Goal: Task Accomplishment & Management: Manage account settings

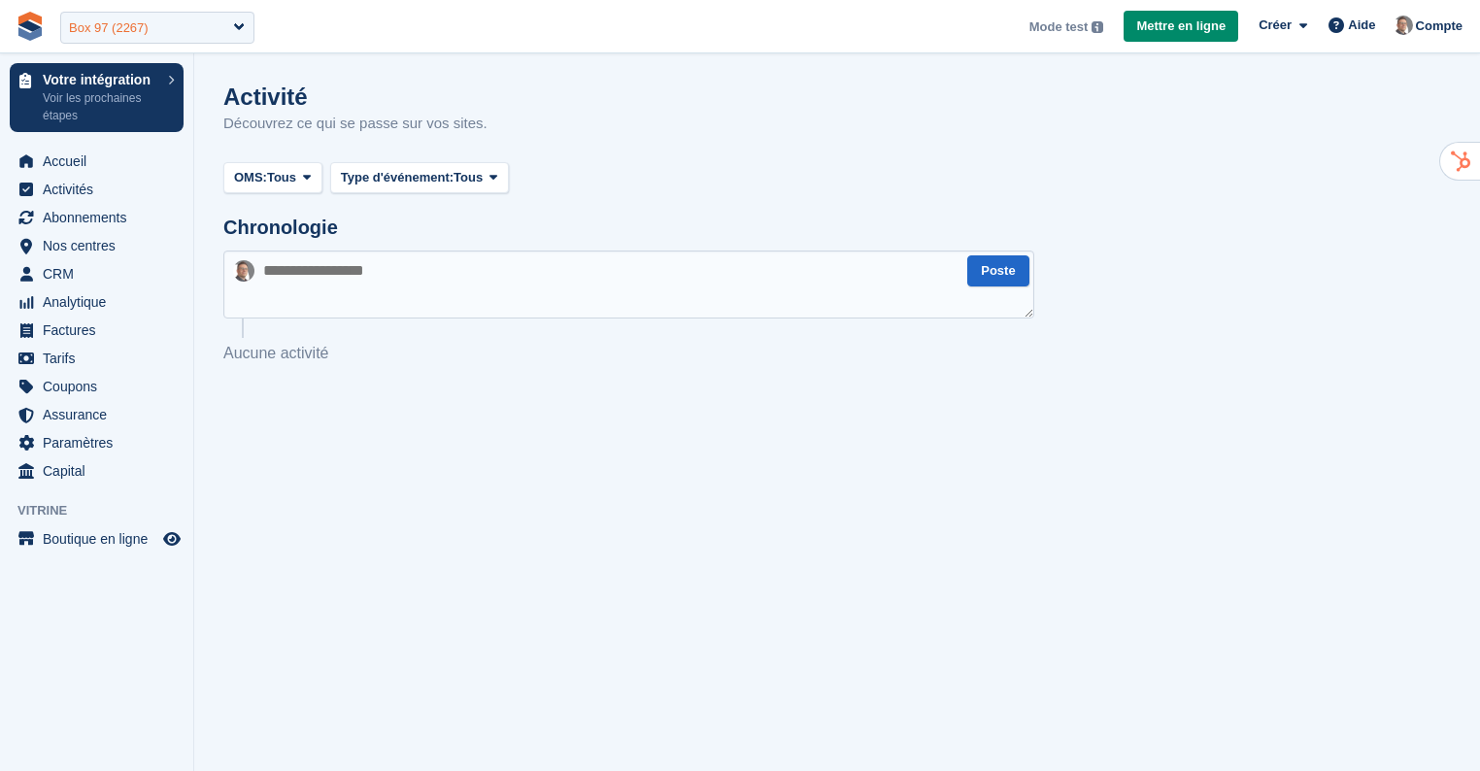
click at [221, 25] on div "Box 97 (2267)" at bounding box center [157, 28] width 194 height 32
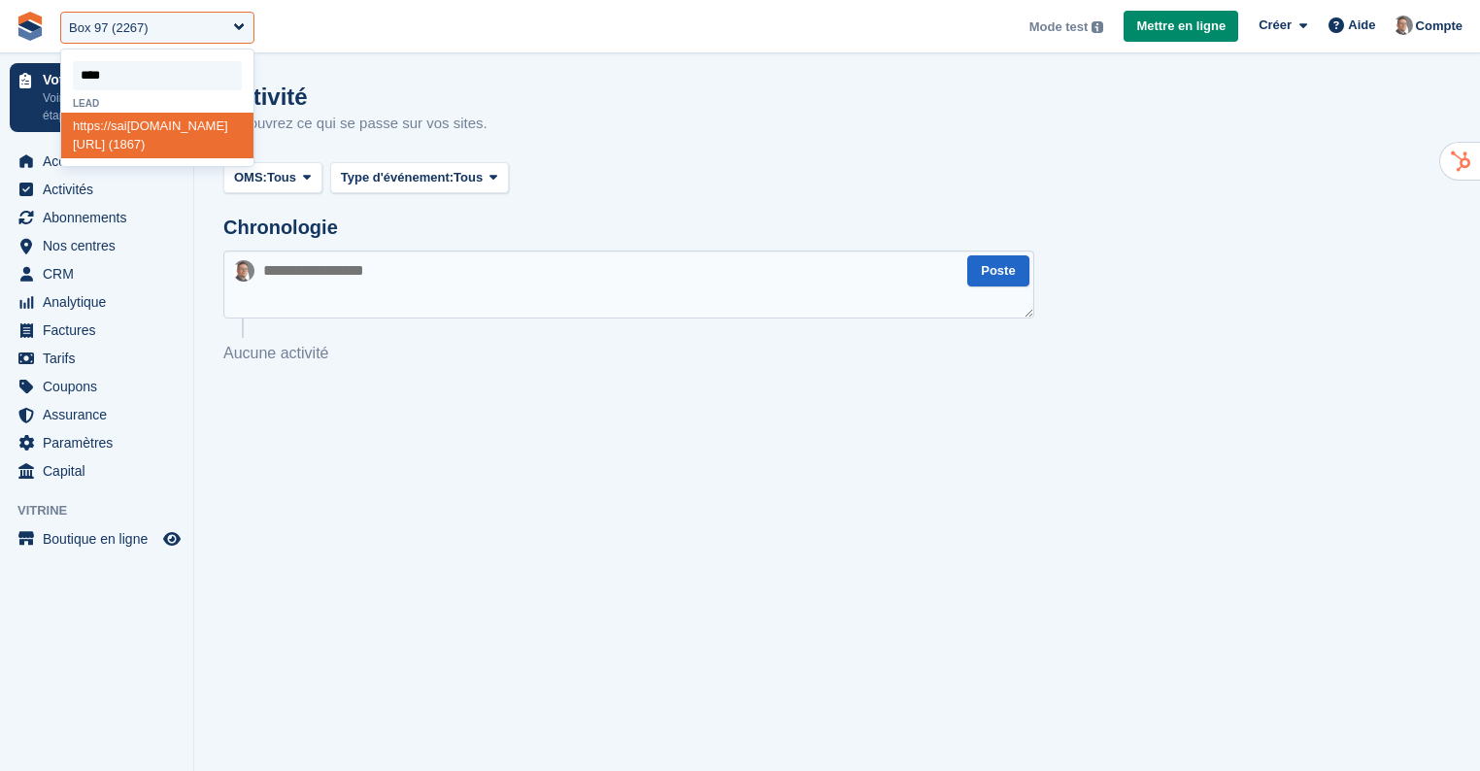
type input "*****"
click at [142, 139] on div "https:// saint -laurent-box.com/ (1867)" at bounding box center [157, 126] width 192 height 26
select select "****"
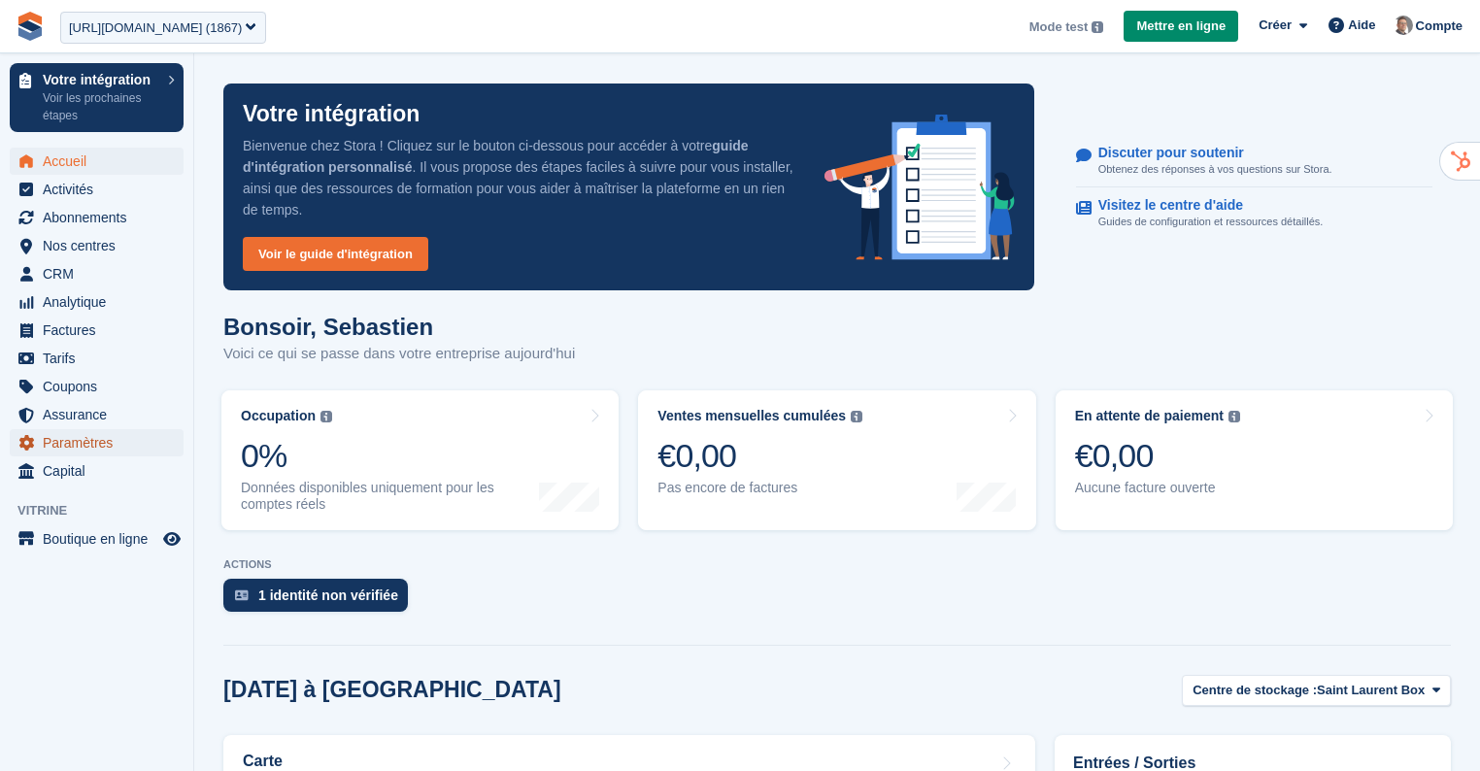
click at [85, 447] on span "Paramètres" at bounding box center [101, 442] width 117 height 27
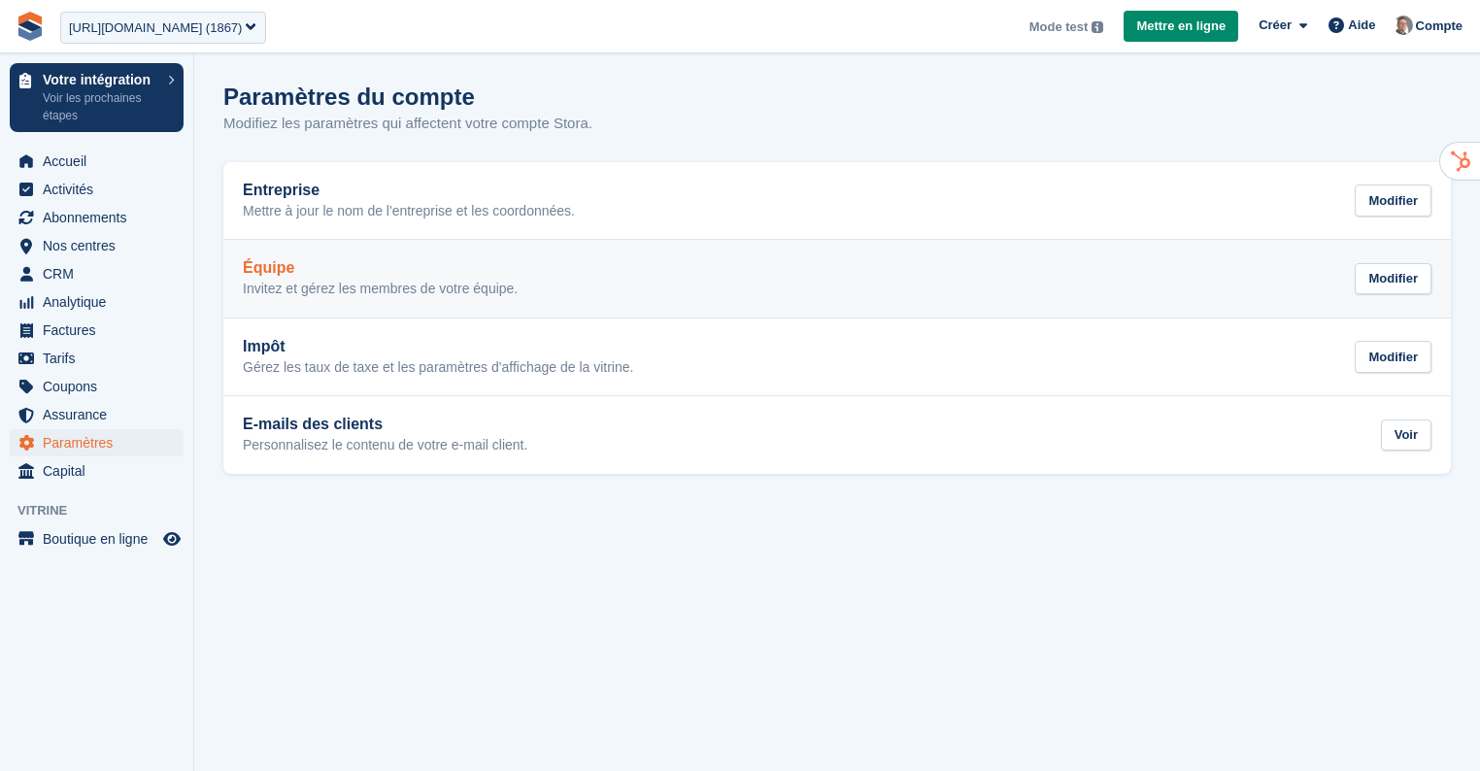
click at [434, 286] on p "Invitez et gérez les membres de votre équipe." at bounding box center [380, 289] width 275 height 17
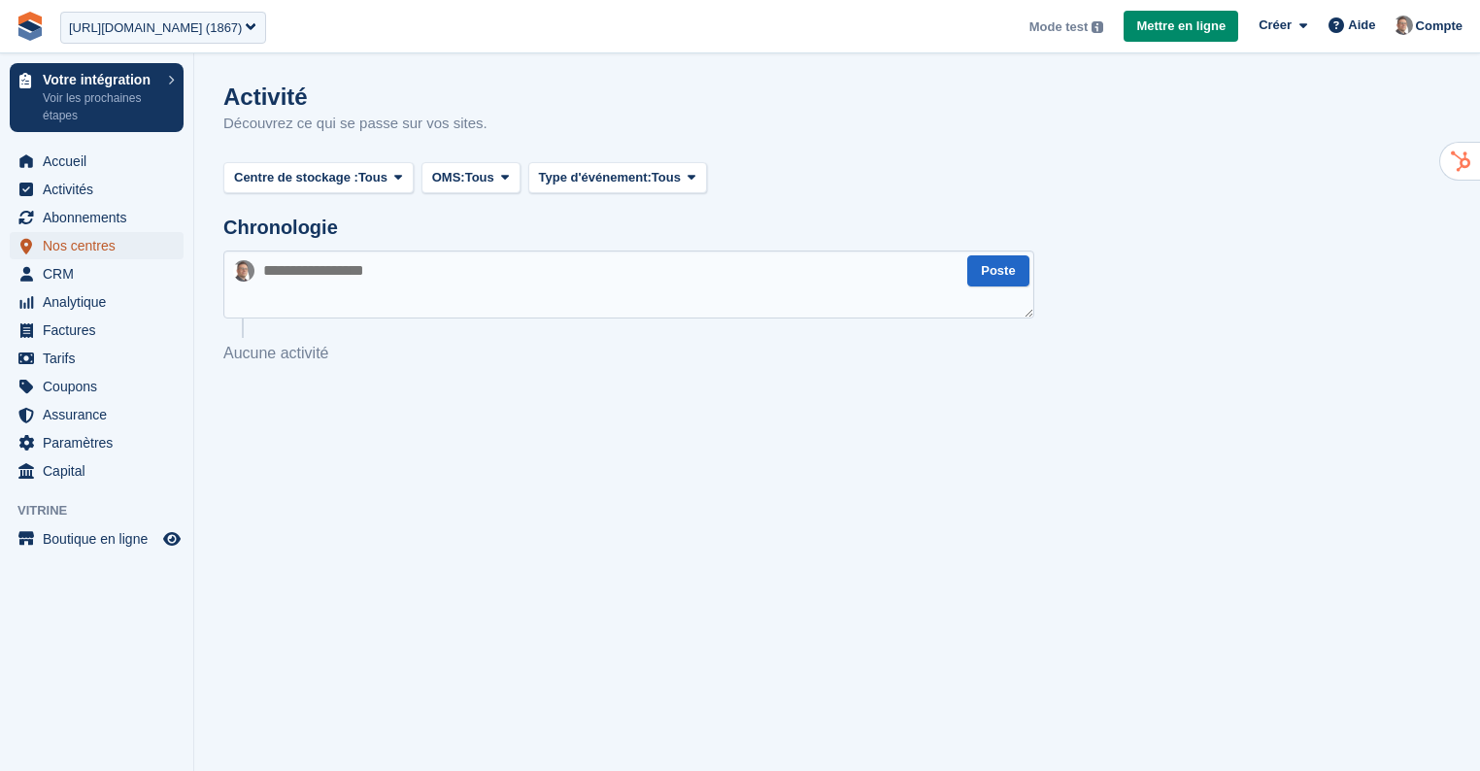
click at [119, 245] on span "Nos centres" at bounding box center [101, 245] width 117 height 27
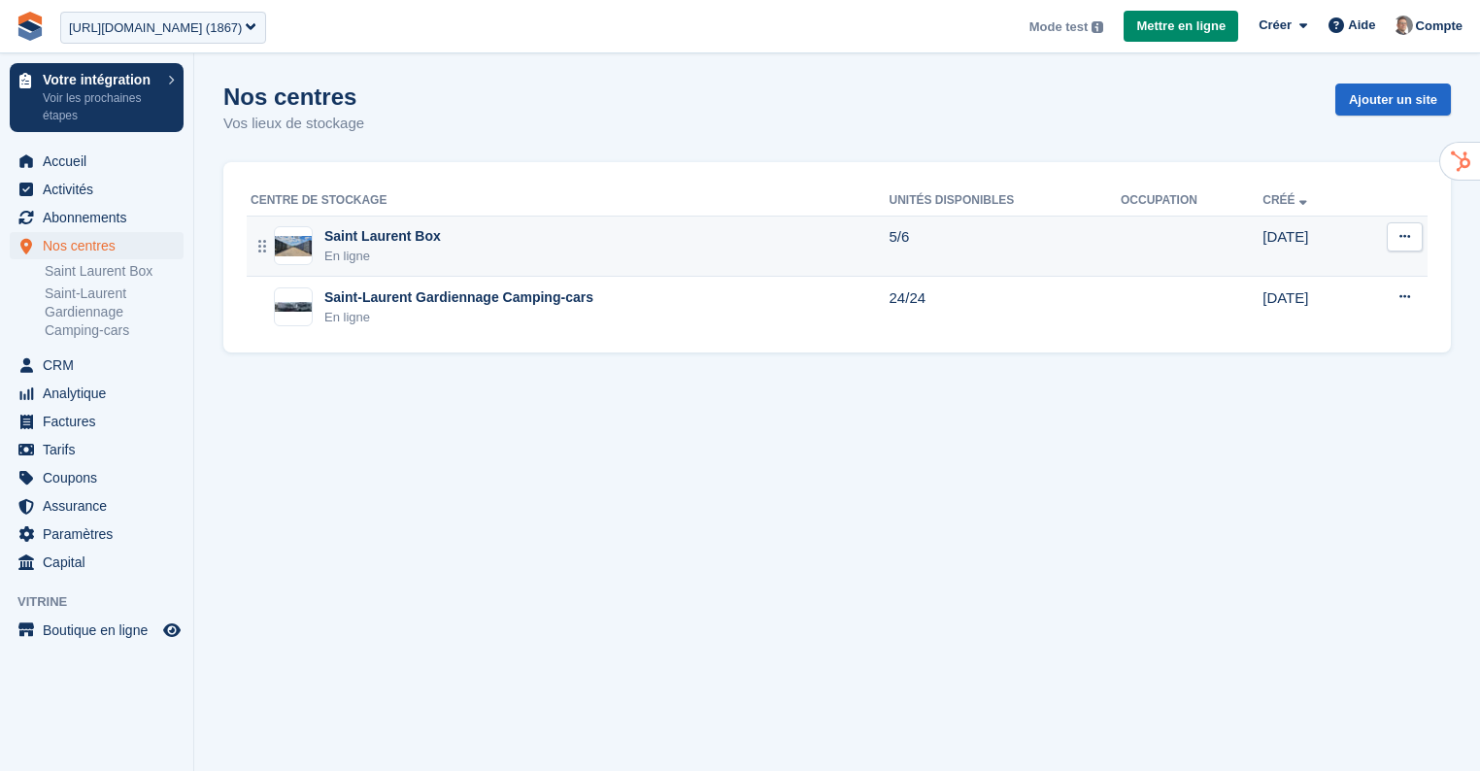
click at [466, 243] on div "Saint Laurent Box En ligne" at bounding box center [570, 246] width 639 height 40
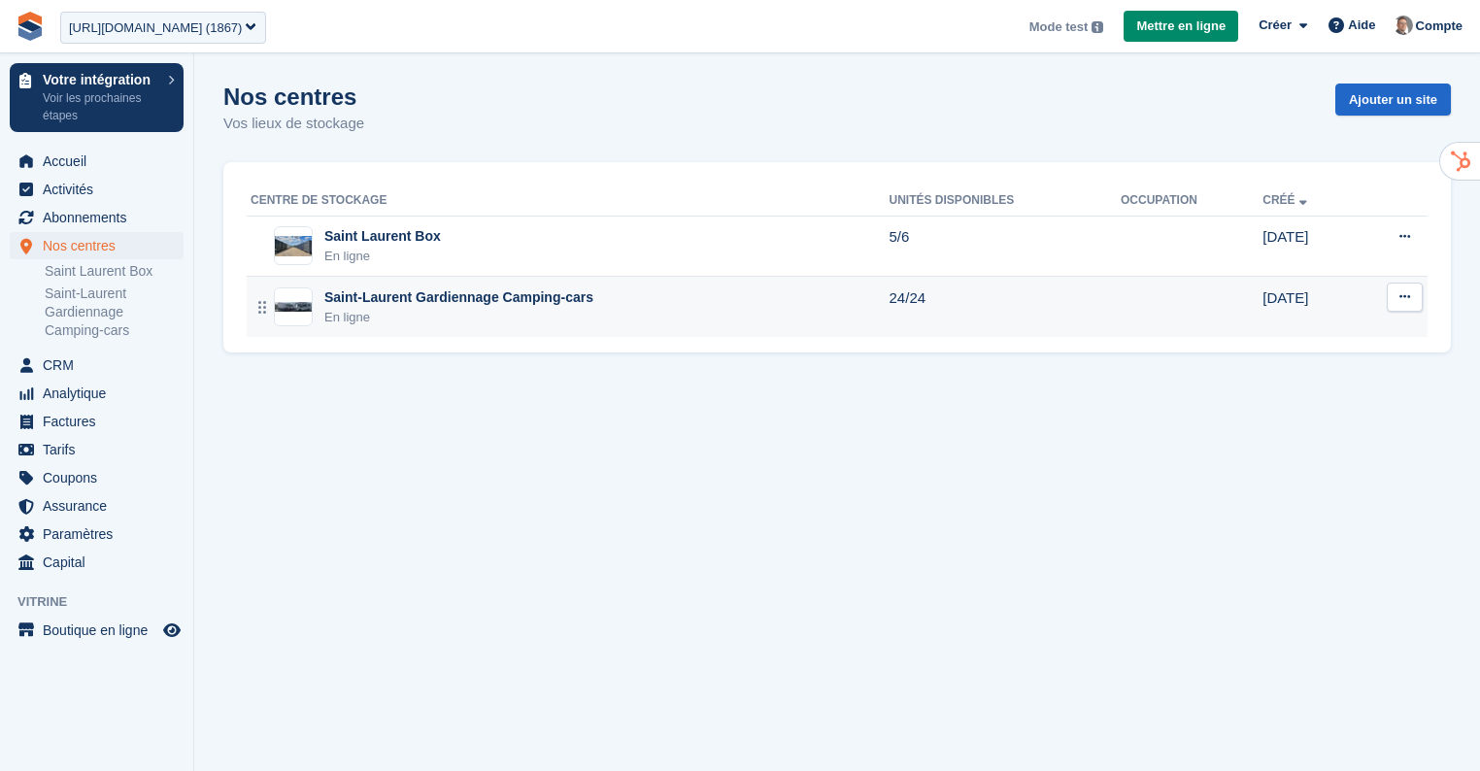
click at [476, 308] on div "En ligne" at bounding box center [458, 317] width 269 height 19
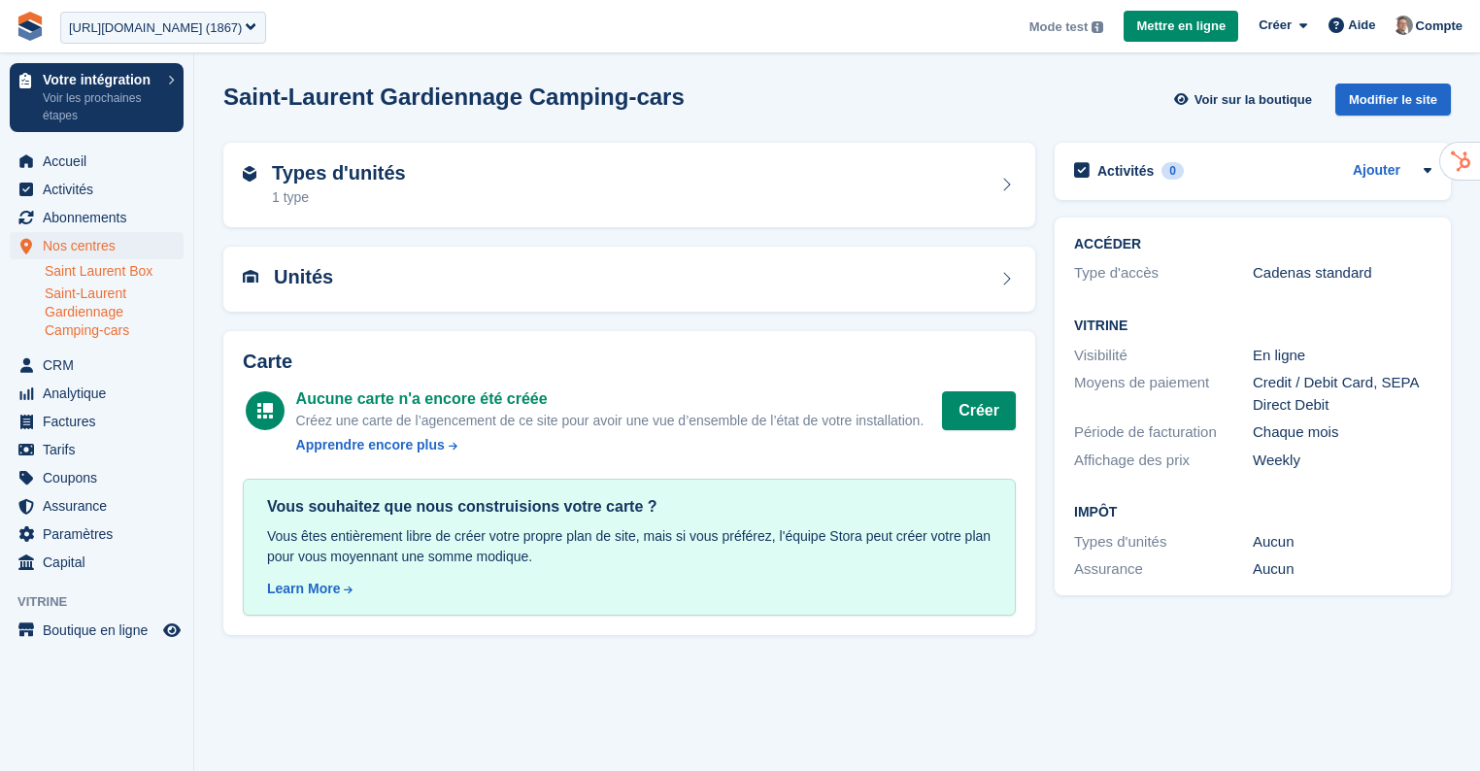
click at [114, 277] on link "Saint Laurent Box" at bounding box center [114, 271] width 139 height 18
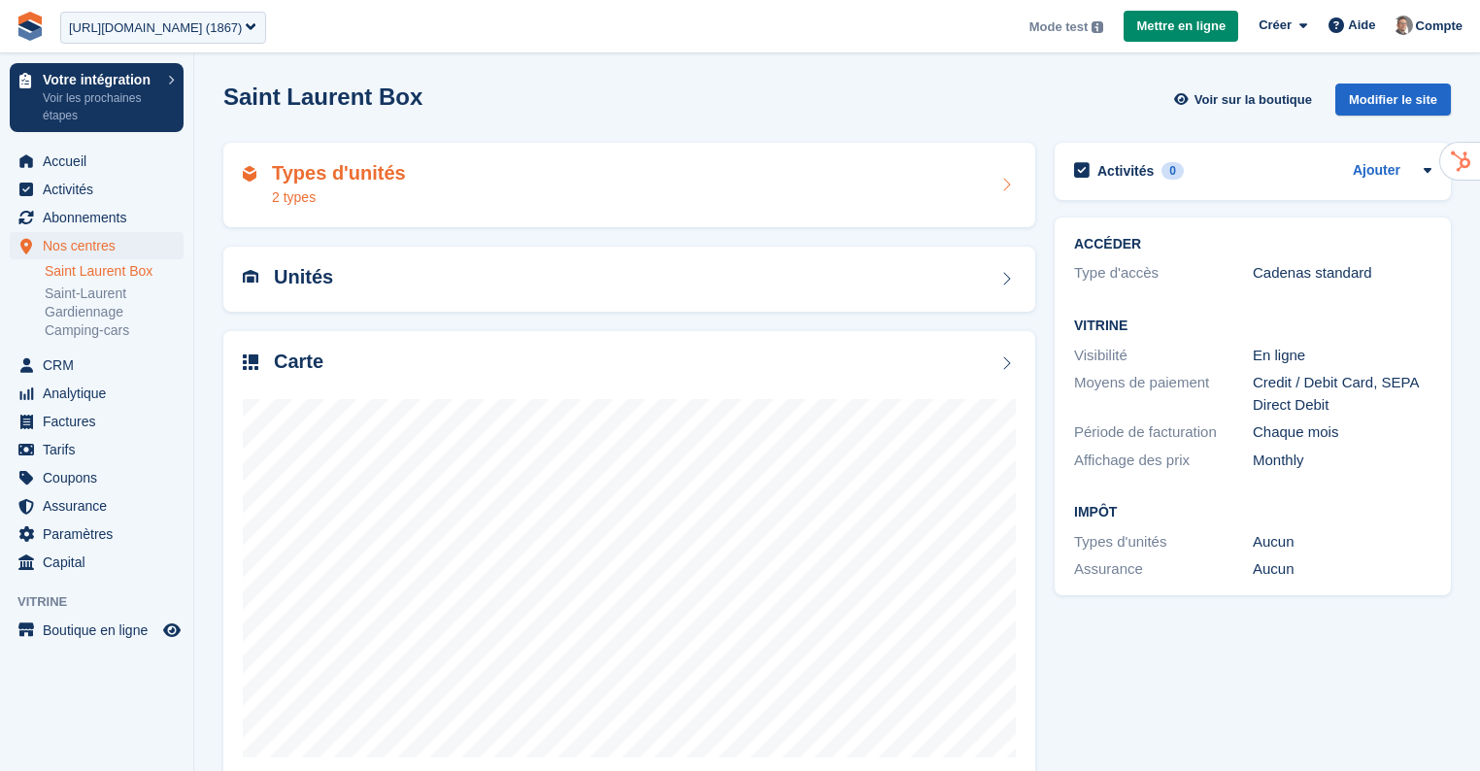
click at [526, 181] on div "Types d'unités 2 types" at bounding box center [629, 185] width 773 height 47
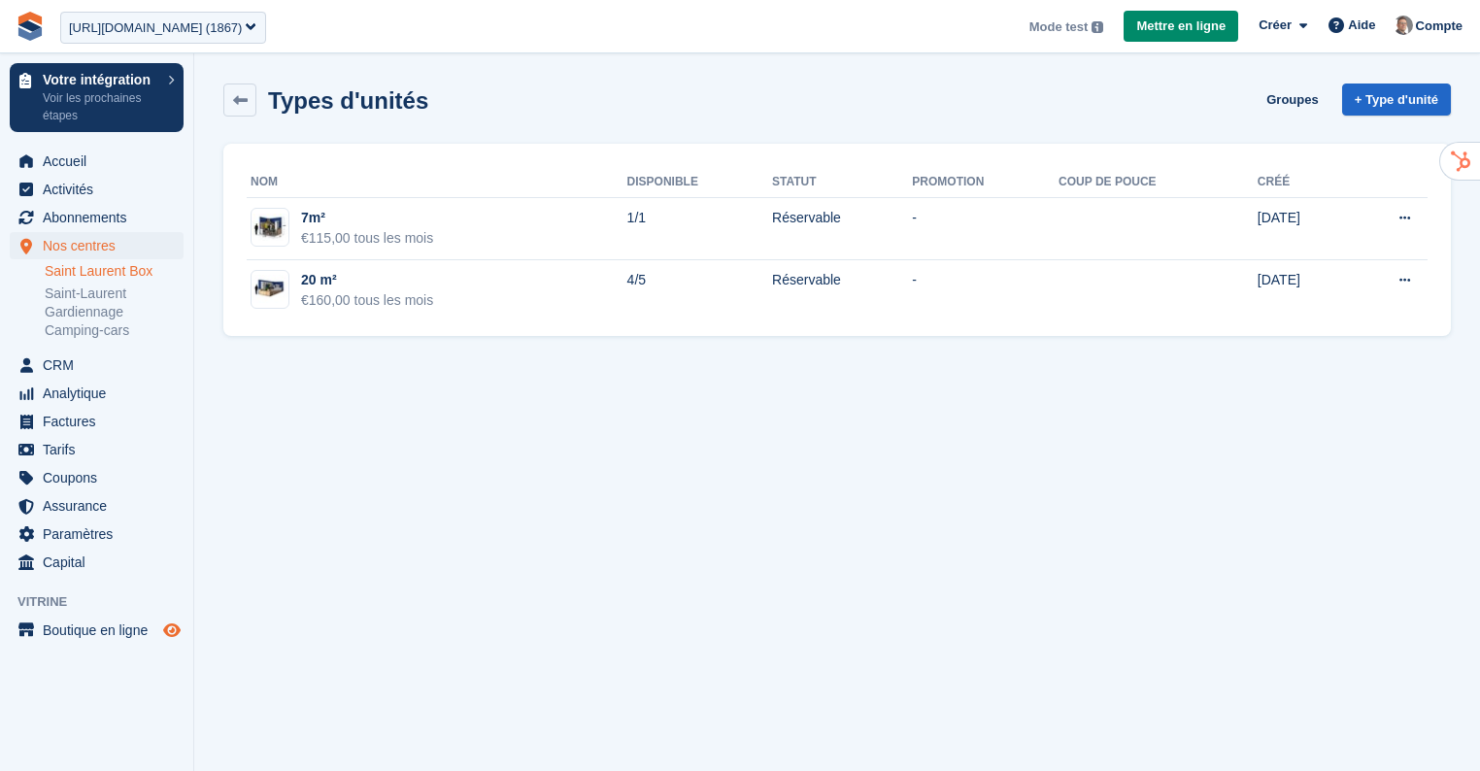
click at [177, 629] on icon "Boutique d'aperçu" at bounding box center [171, 631] width 17 height 16
click at [93, 536] on span "Paramètres" at bounding box center [101, 534] width 117 height 27
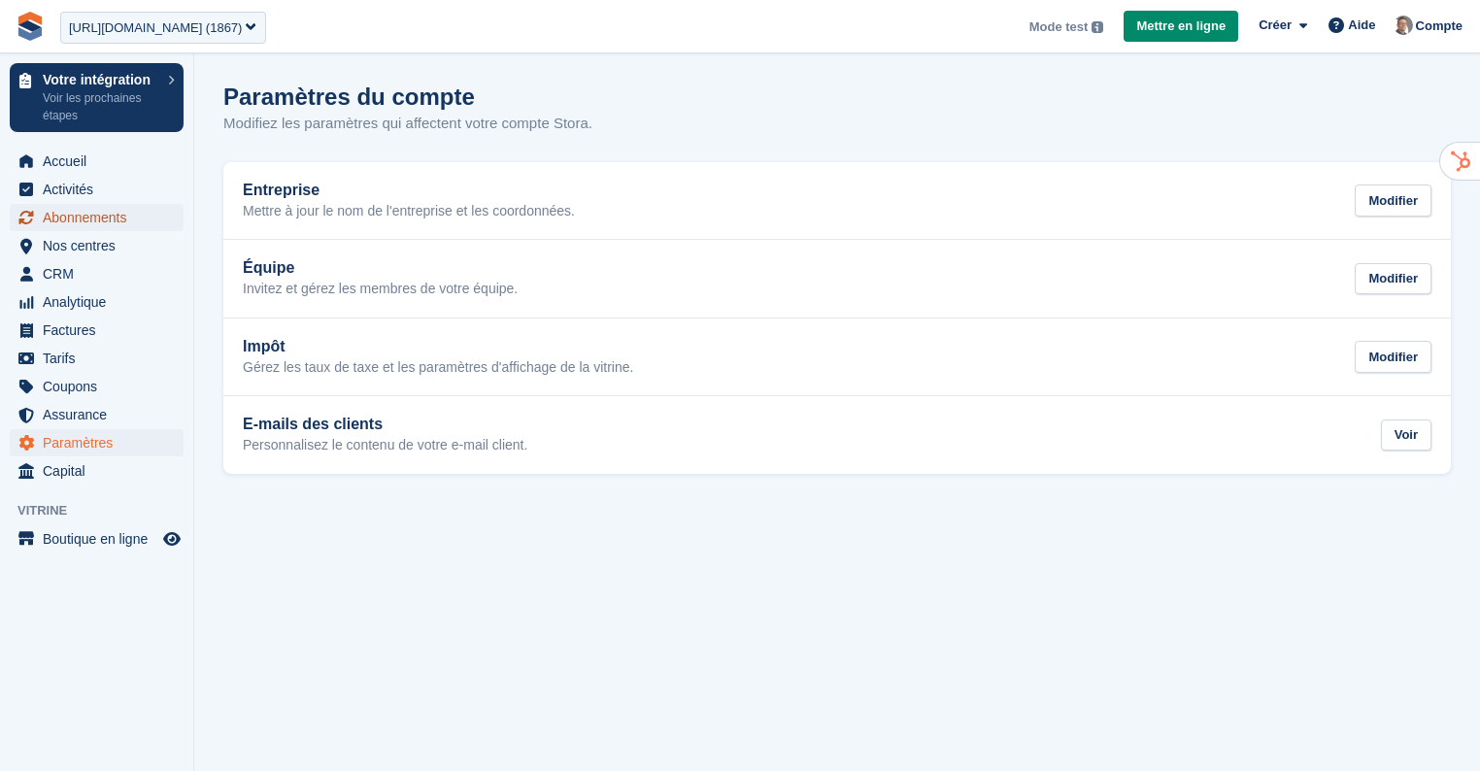
click at [108, 220] on span "Abonnements" at bounding box center [101, 217] width 117 height 27
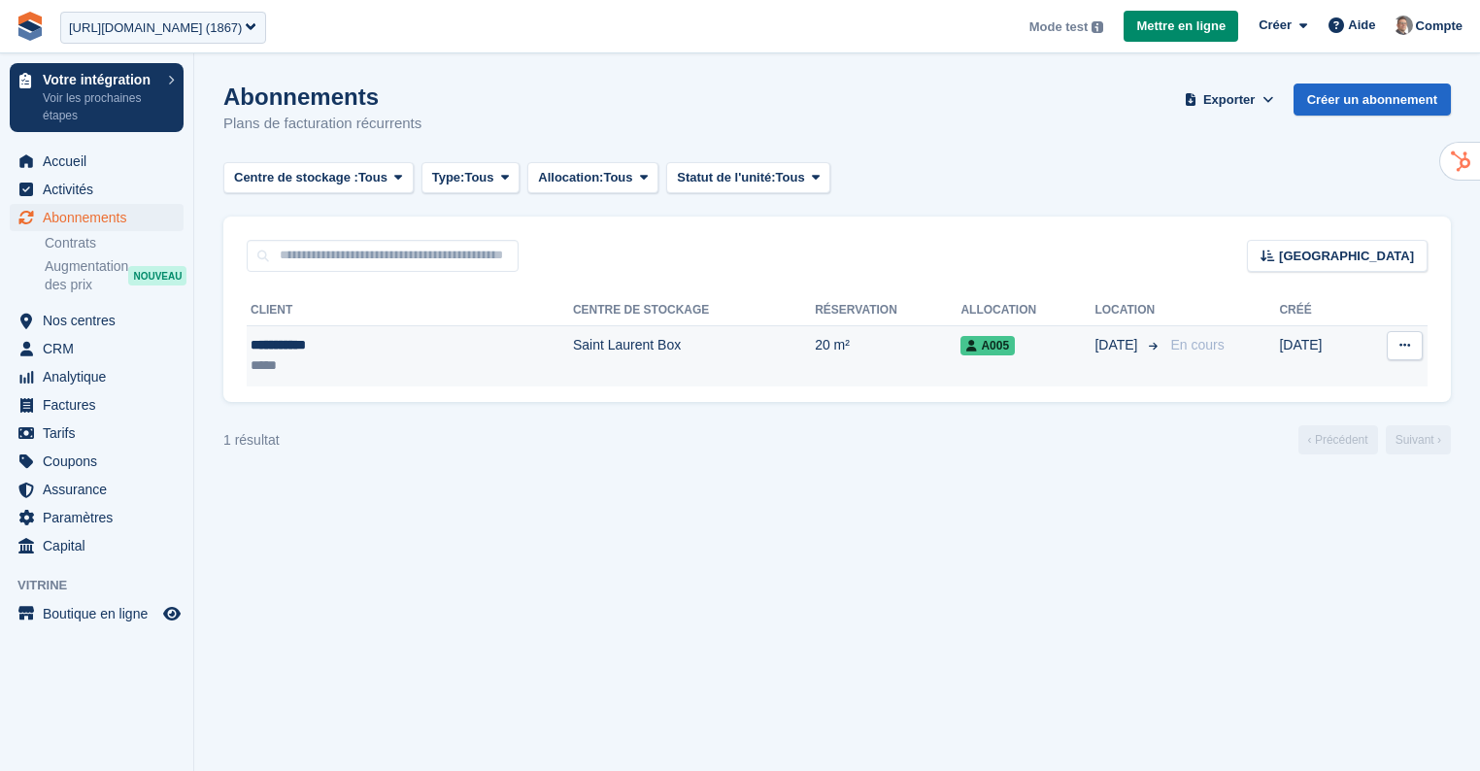
click at [575, 342] on td "Saint Laurent Box" at bounding box center [694, 355] width 242 height 61
